Goal: Check status: Check status

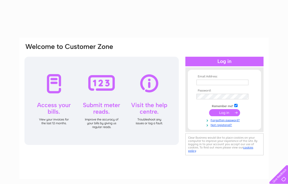
type input "[PERSON_NAME][EMAIL_ADDRESS][DOMAIN_NAME]"
click at [217, 113] on input "submit" at bounding box center [224, 112] width 31 height 7
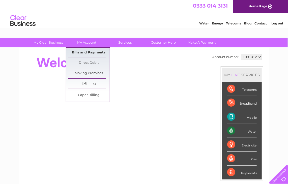
click at [91, 50] on link "Bills and Payments" at bounding box center [89, 53] width 42 height 10
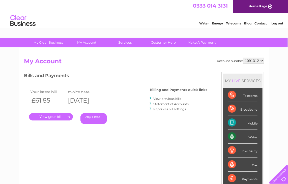
click at [60, 116] on link "." at bounding box center [51, 116] width 44 height 7
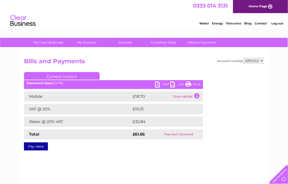
click at [197, 96] on td "Show details" at bounding box center [188, 97] width 32 height 10
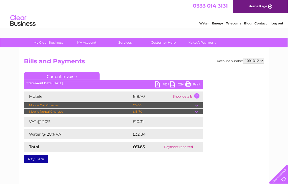
click at [197, 96] on td "Show details" at bounding box center [188, 97] width 32 height 10
